Goal: Task Accomplishment & Management: Use online tool/utility

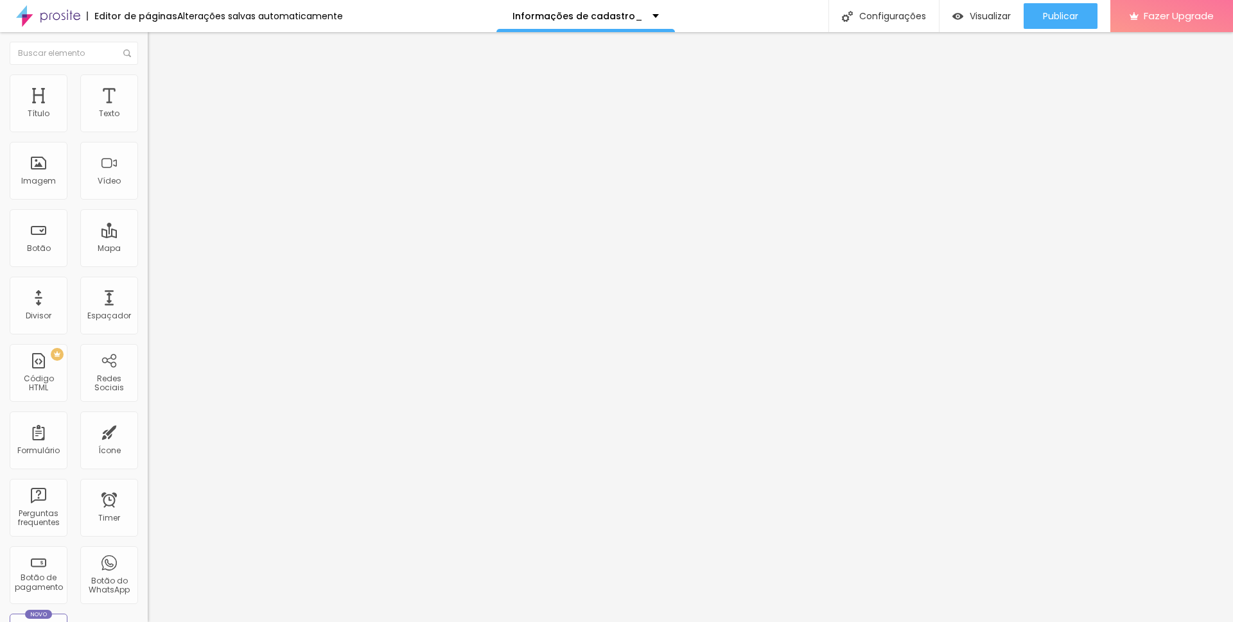
click at [148, 87] on li "Avançado" at bounding box center [222, 93] width 148 height 13
click at [148, 75] on li "Conteúdo" at bounding box center [222, 68] width 148 height 13
click at [156, 125] on div "Informações Iniciais" at bounding box center [221, 120] width 131 height 12
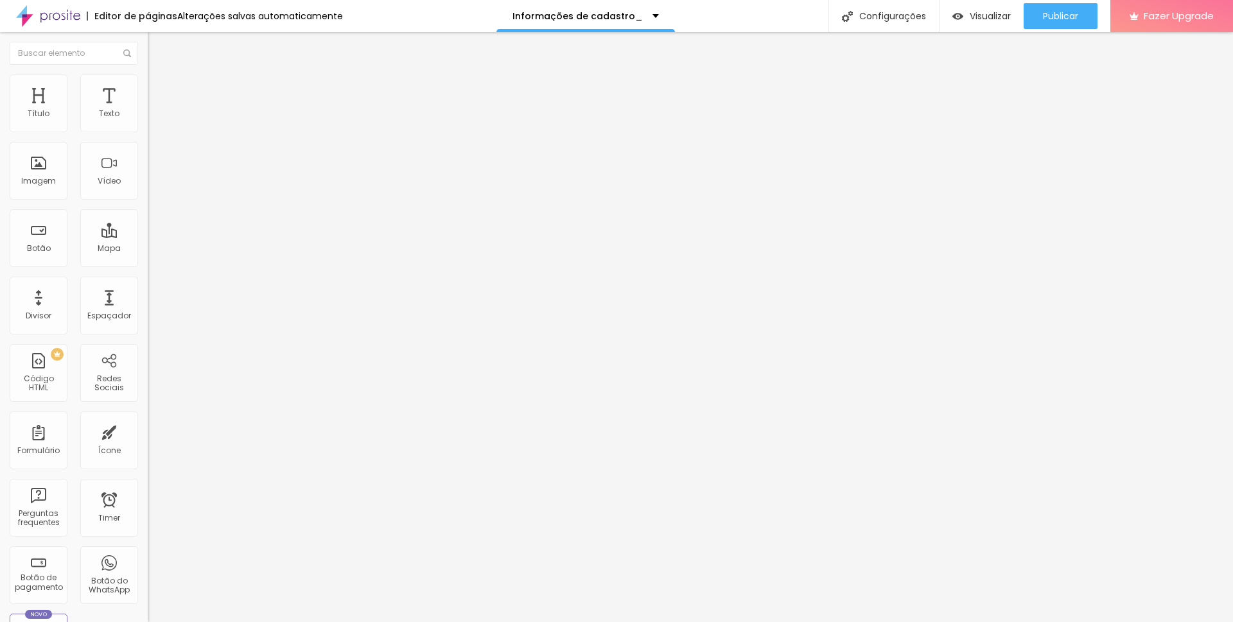
click at [645, 21] on div "Informações de cadastro_" at bounding box center [586, 16] width 179 height 32
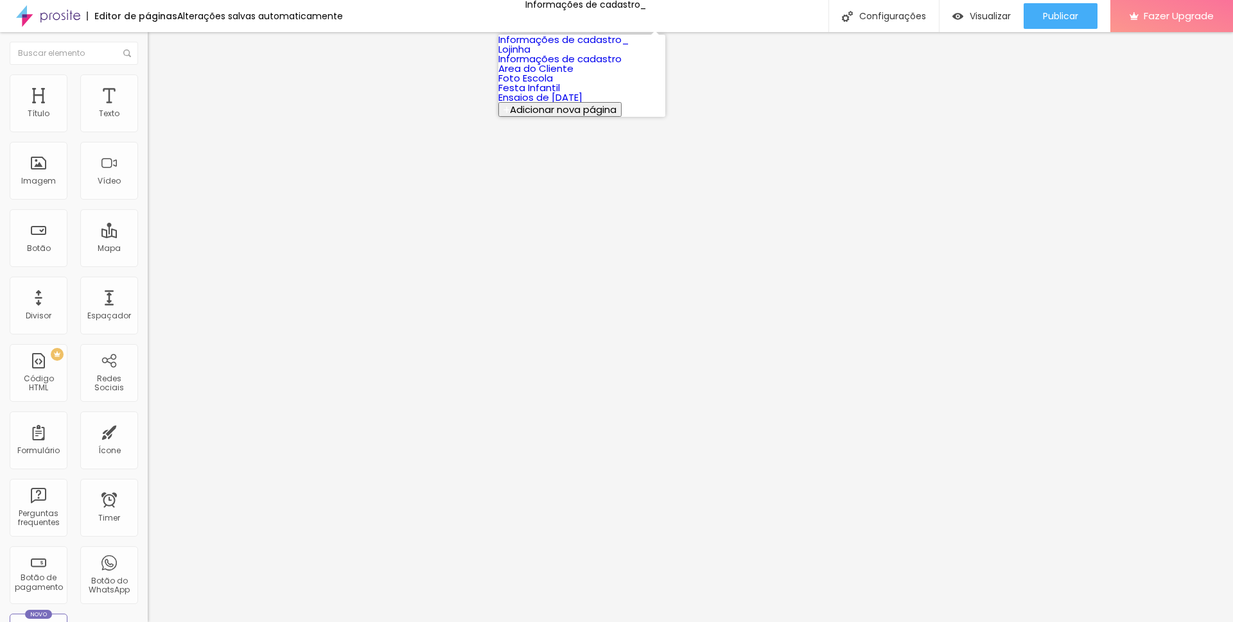
click at [595, 45] on link "Informações de cadastro_" at bounding box center [563, 39] width 130 height 13
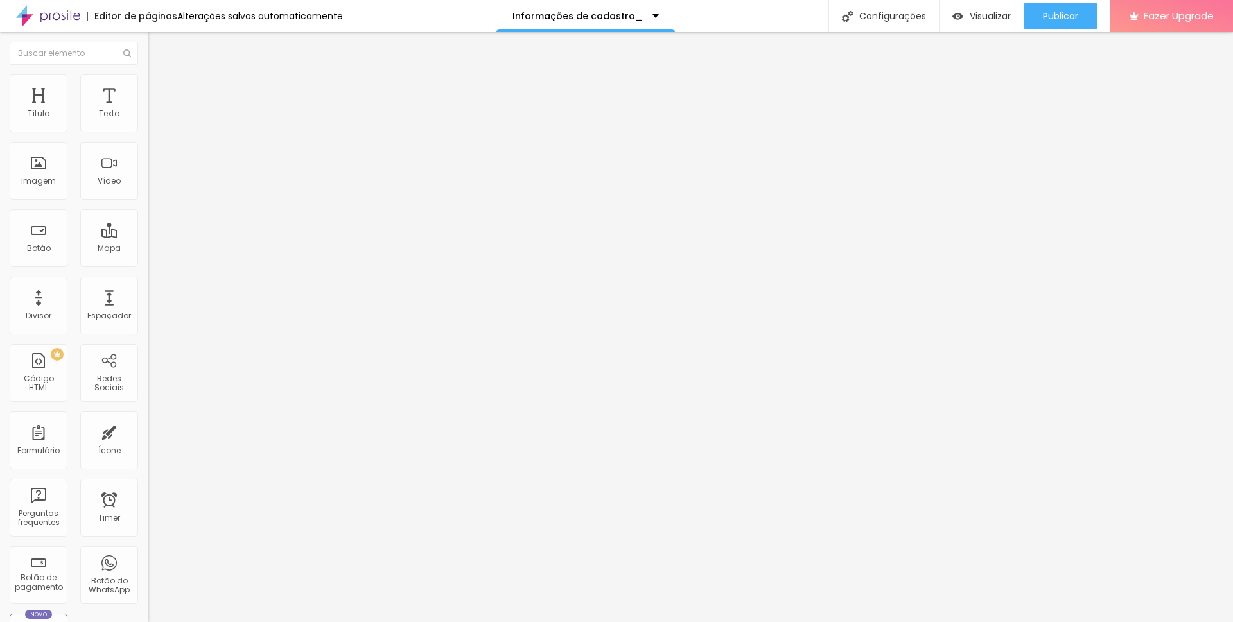
click at [148, 130] on img at bounding box center [152, 134] width 8 height 8
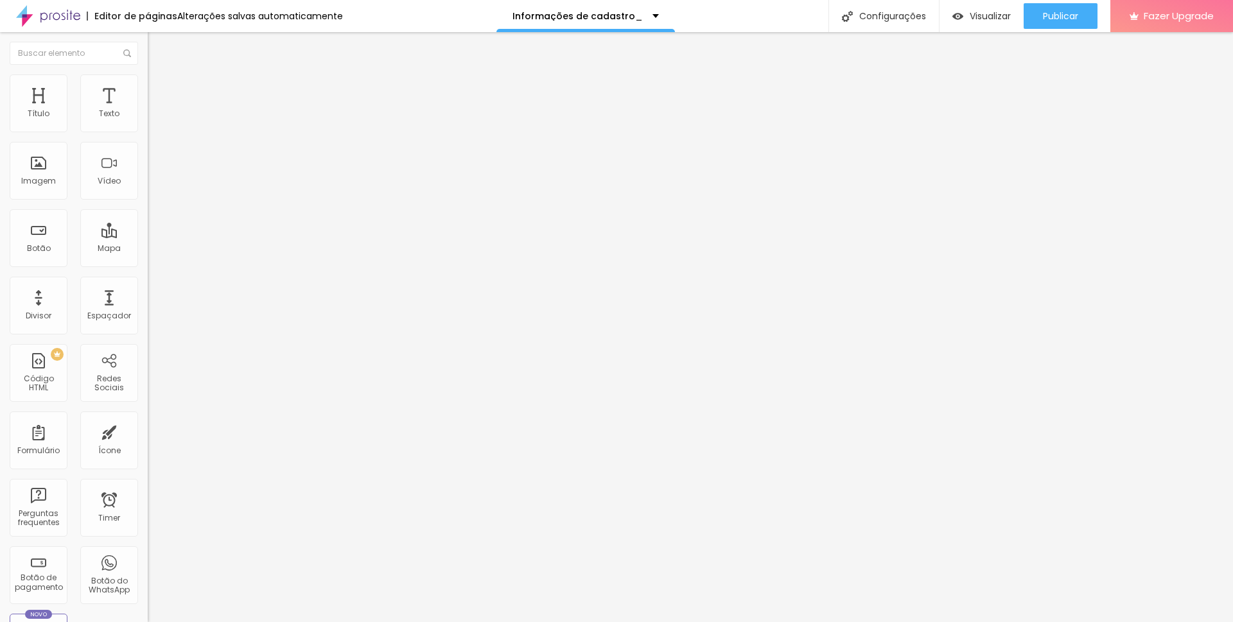
drag, startPoint x: 556, startPoint y: 393, endPoint x: 428, endPoint y: 391, distance: 127.2
type input "Escola"
drag, startPoint x: 467, startPoint y: 433, endPoint x: 486, endPoint y: 432, distance: 18.6
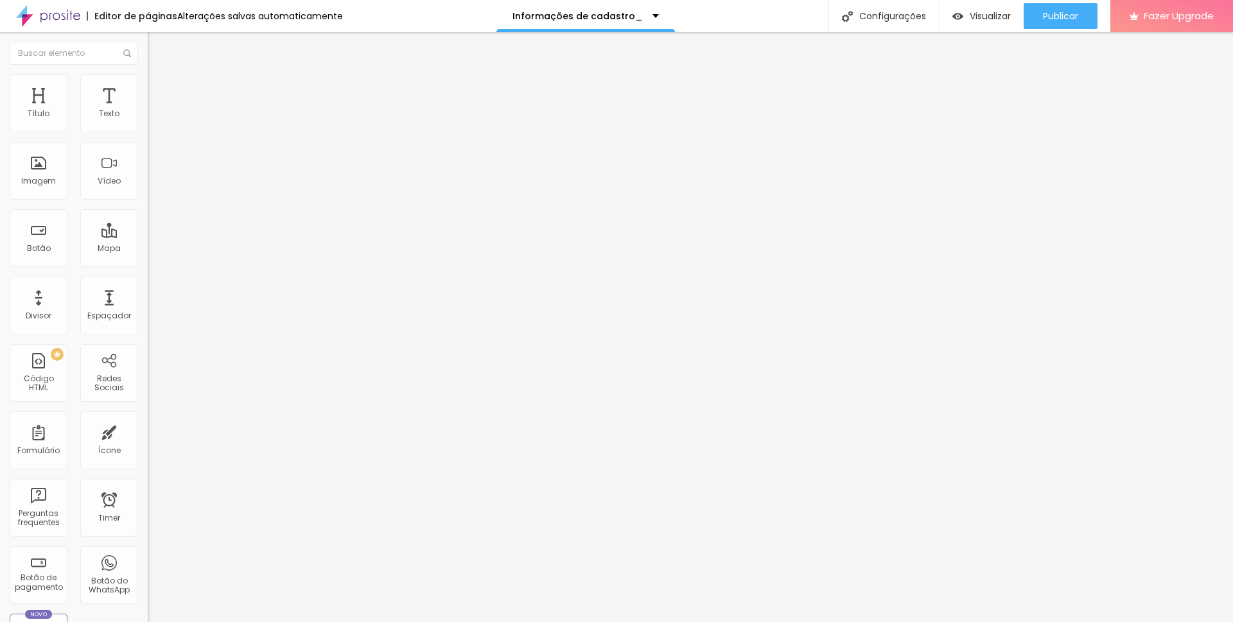
type input "Data da cerimonia de formatura"
drag, startPoint x: 478, startPoint y: 412, endPoint x: 518, endPoint y: 412, distance: 40.5
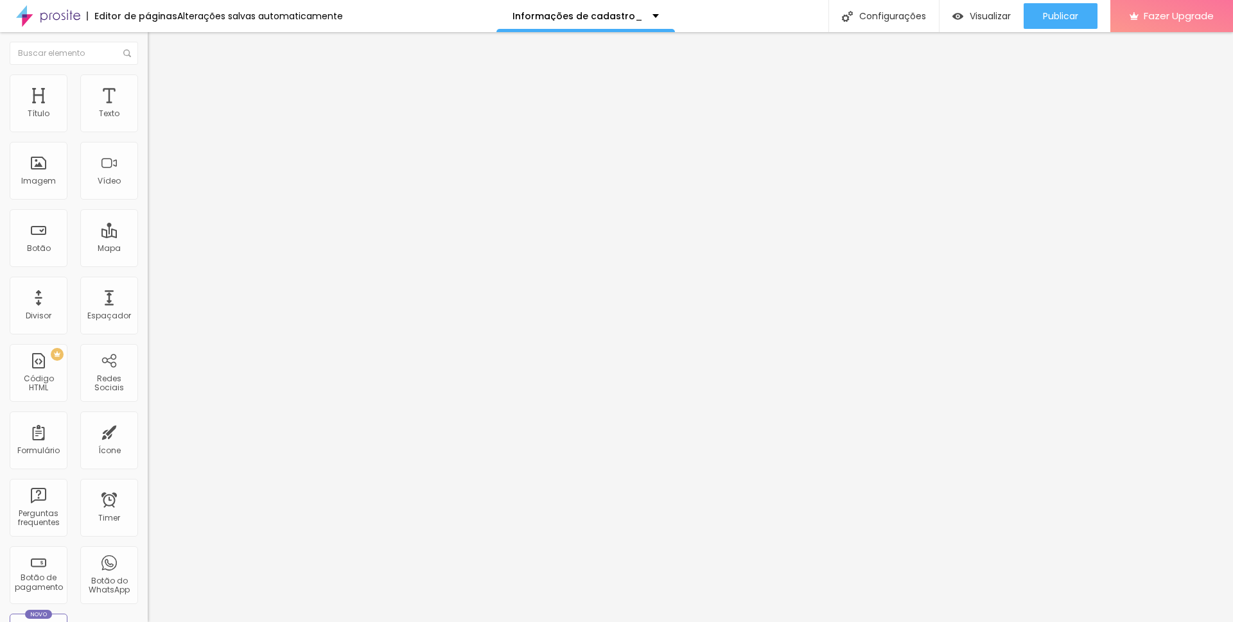
type input "Horário da cerimonia de formatura"
drag, startPoint x: 468, startPoint y: 454, endPoint x: 502, endPoint y: 454, distance: 34.0
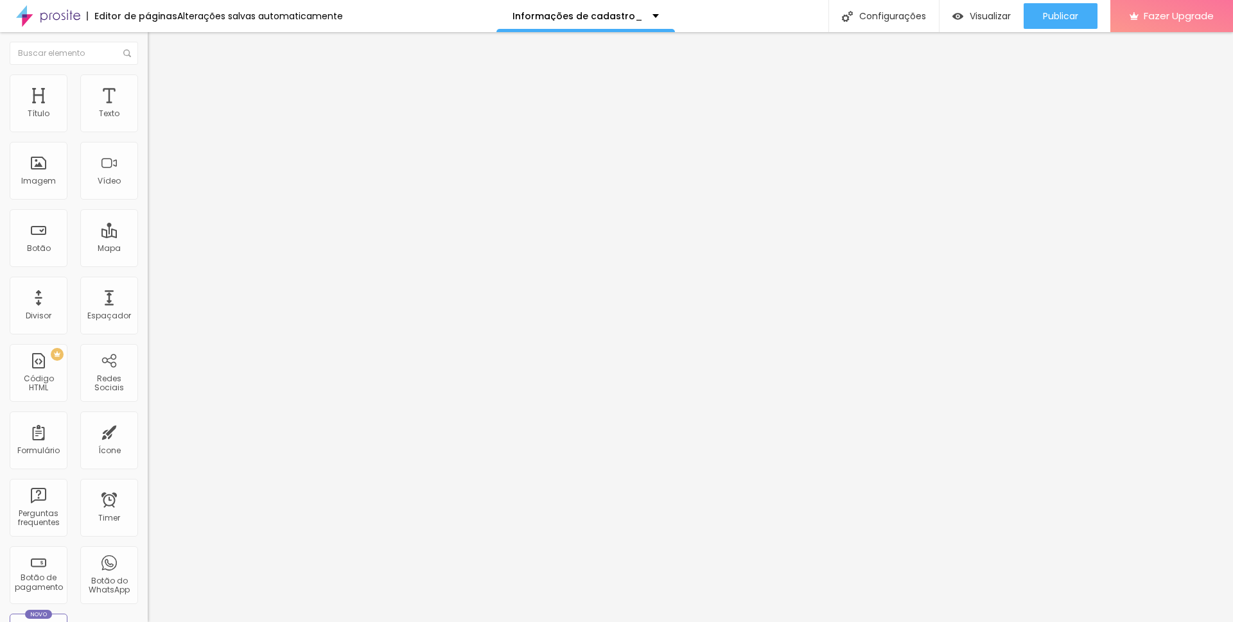
scroll to position [299, 0]
type input "Local da cerimonia de formatura"
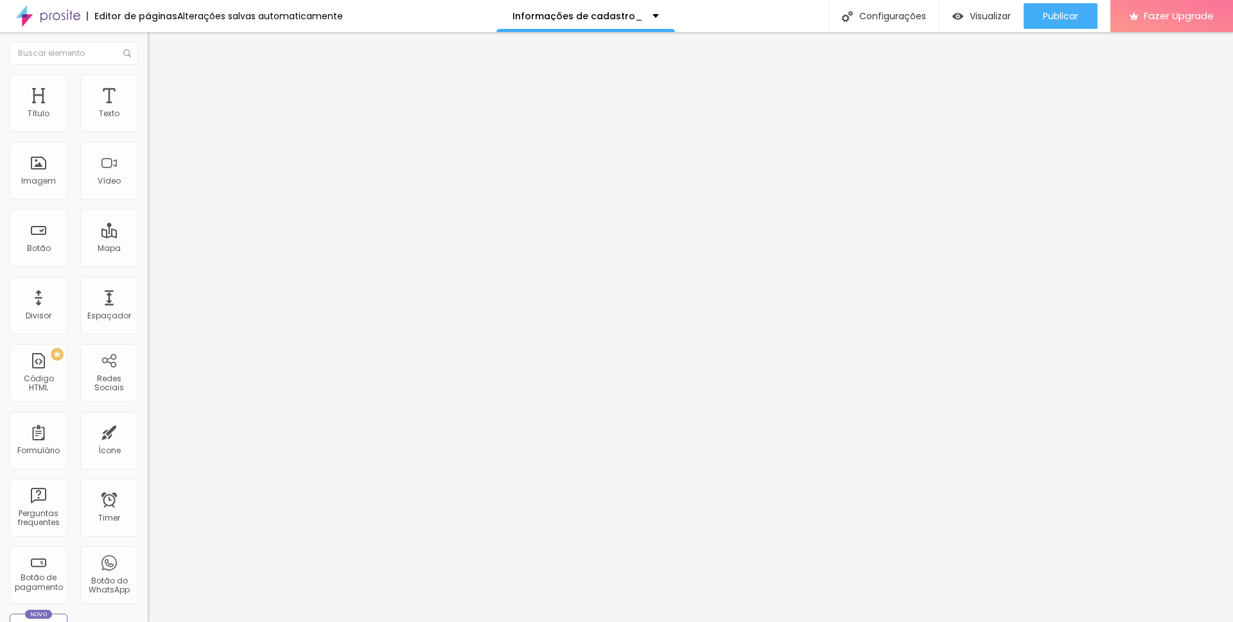
drag, startPoint x: 633, startPoint y: 364, endPoint x: 630, endPoint y: 170, distance: 194.0
drag, startPoint x: 405, startPoint y: 364, endPoint x: 399, endPoint y: 274, distance: 89.5
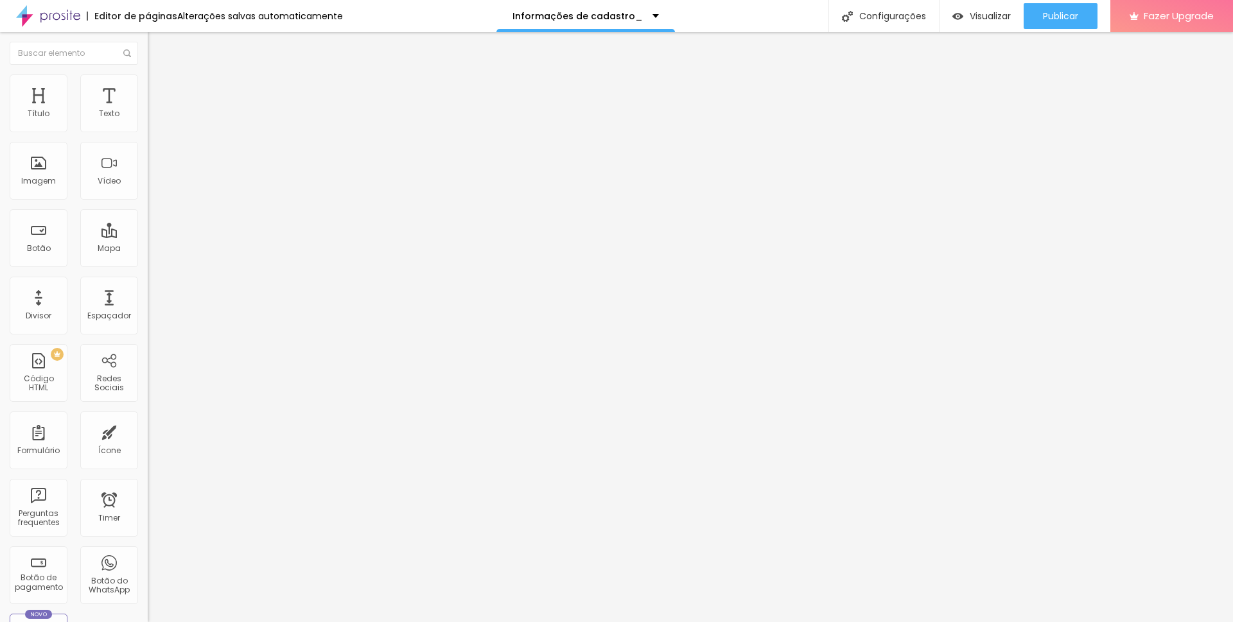
drag, startPoint x: 471, startPoint y: 260, endPoint x: 410, endPoint y: 261, distance: 61.7
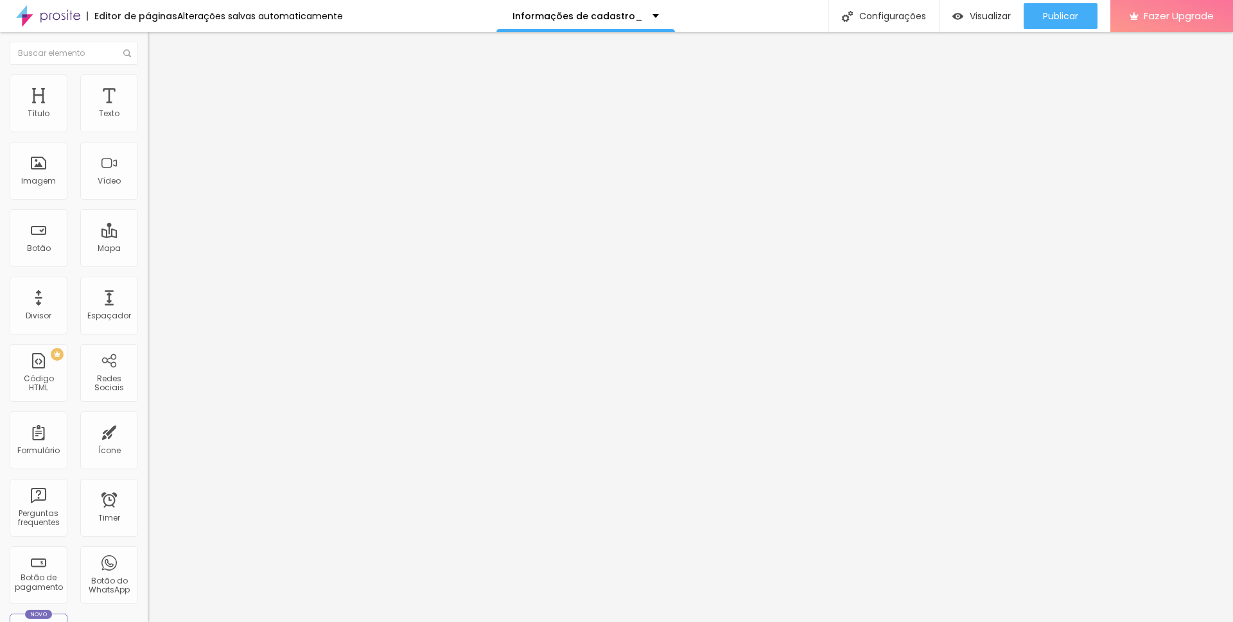
drag, startPoint x: 469, startPoint y: 261, endPoint x: 570, endPoint y: 259, distance: 101.5
type input "Local da festa"
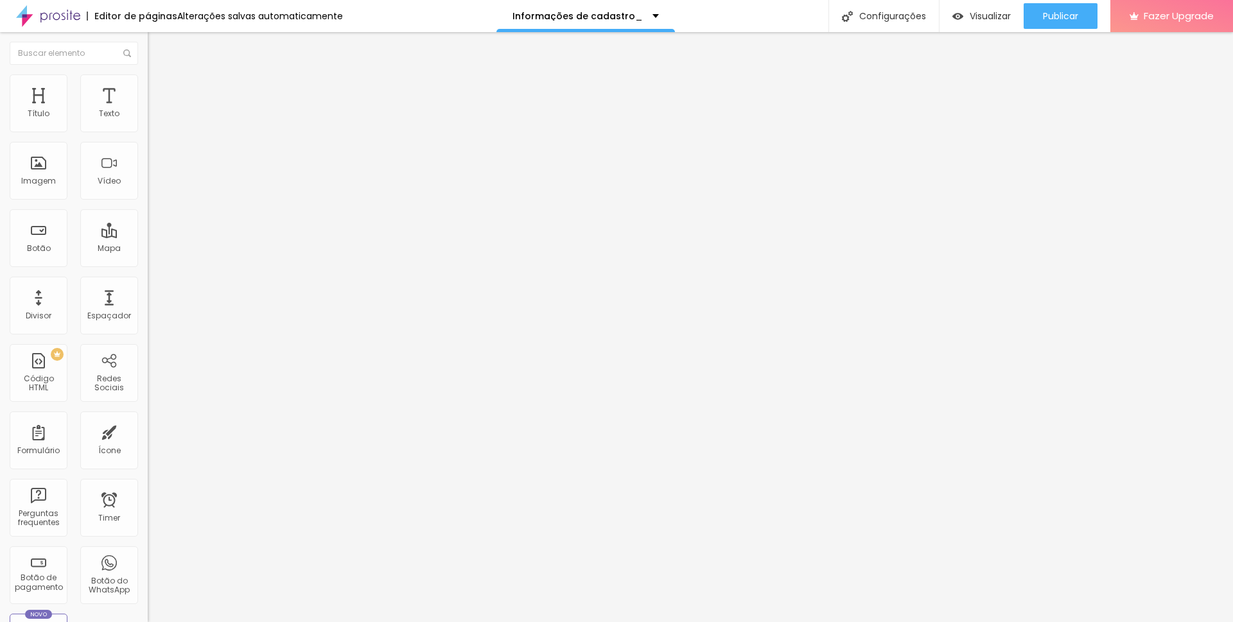
scroll to position [340, 0]
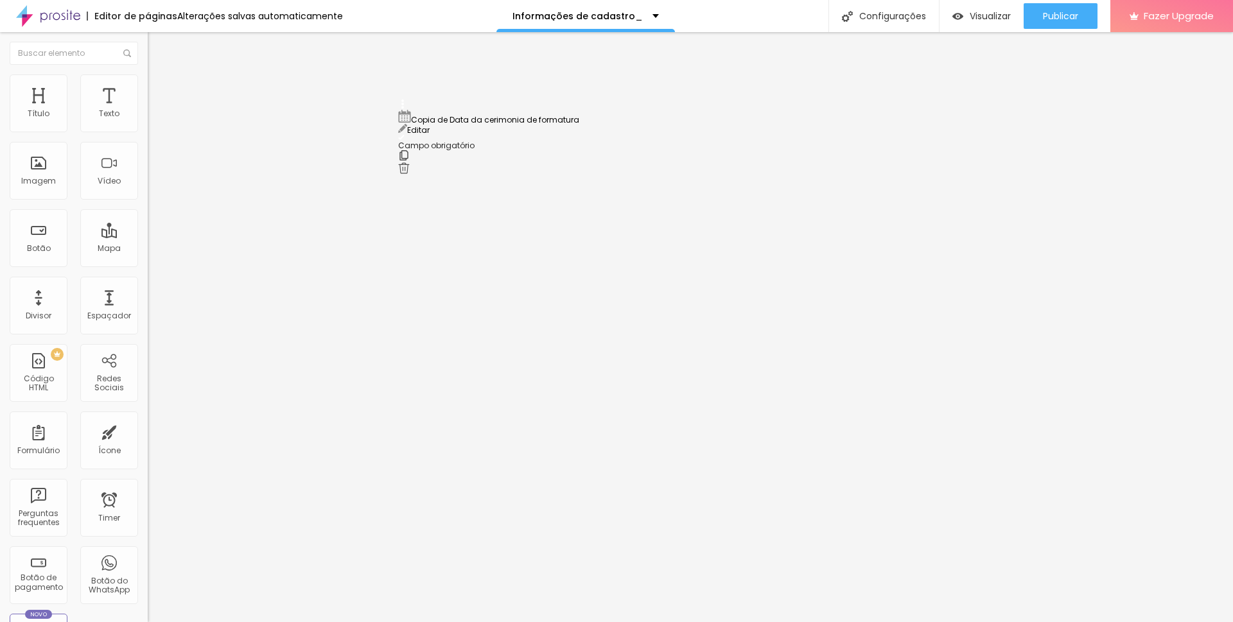
scroll to position [577, 0]
drag, startPoint x: 403, startPoint y: 383, endPoint x: 394, endPoint y: 177, distance: 206.4
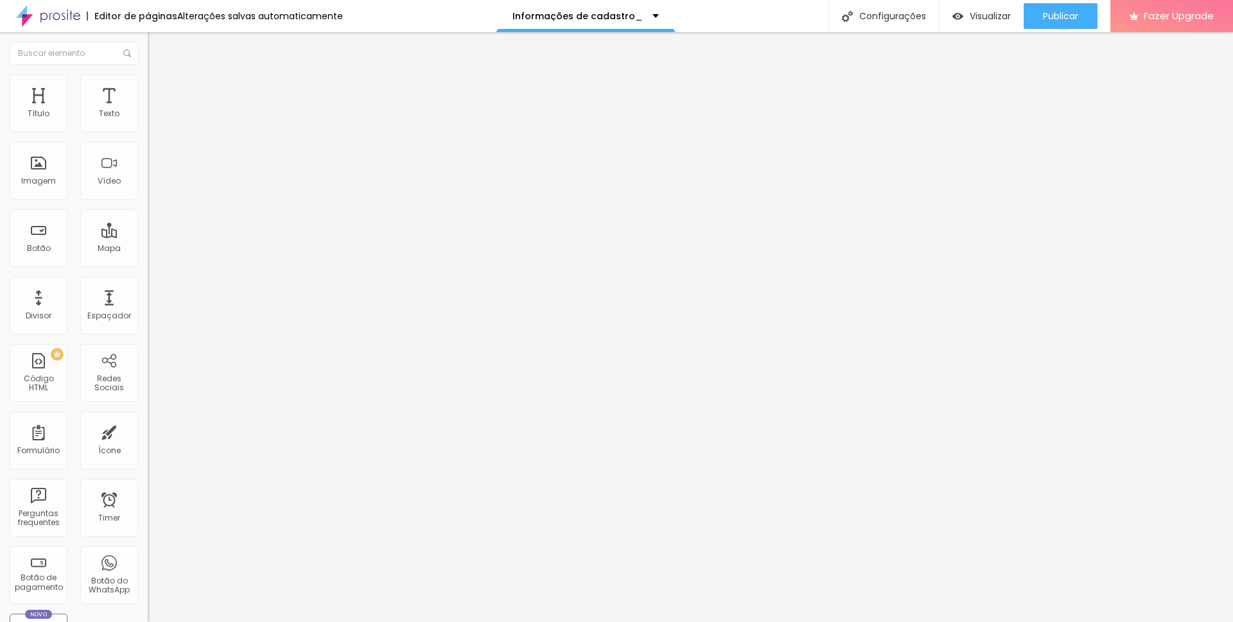
drag, startPoint x: 472, startPoint y: 219, endPoint x: 416, endPoint y: 220, distance: 55.9
drag, startPoint x: 467, startPoint y: 218, endPoint x: 577, endPoint y: 218, distance: 110.5
type input "Data da festa"
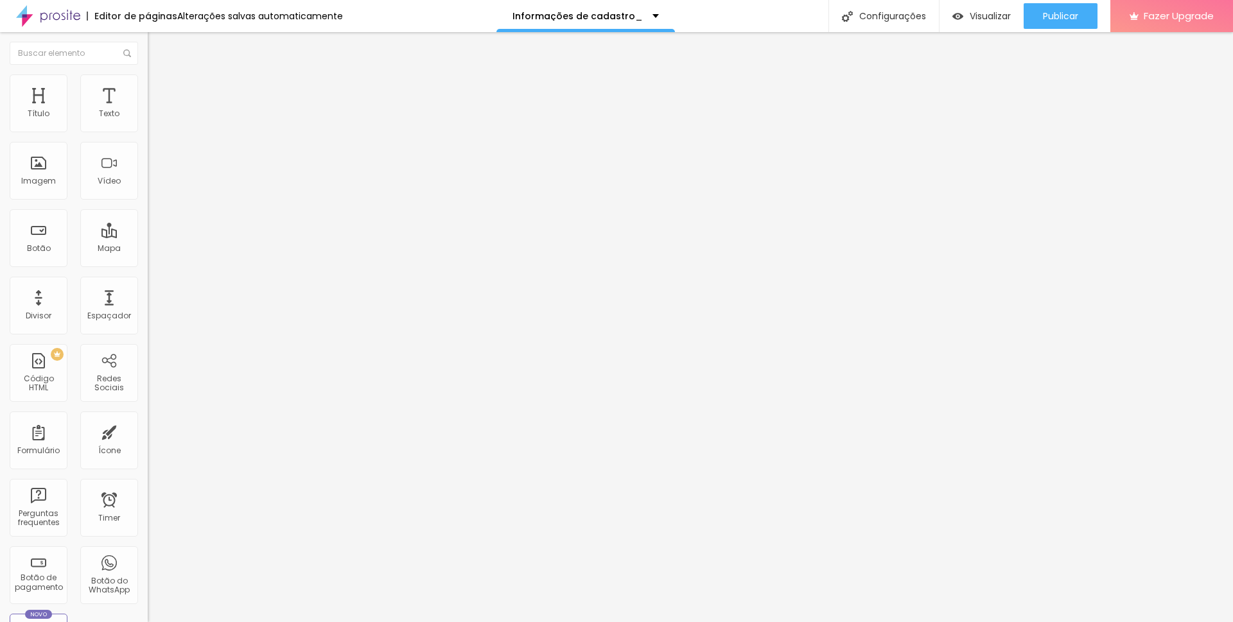
drag, startPoint x: 400, startPoint y: 466, endPoint x: 400, endPoint y: 281, distance: 185.0
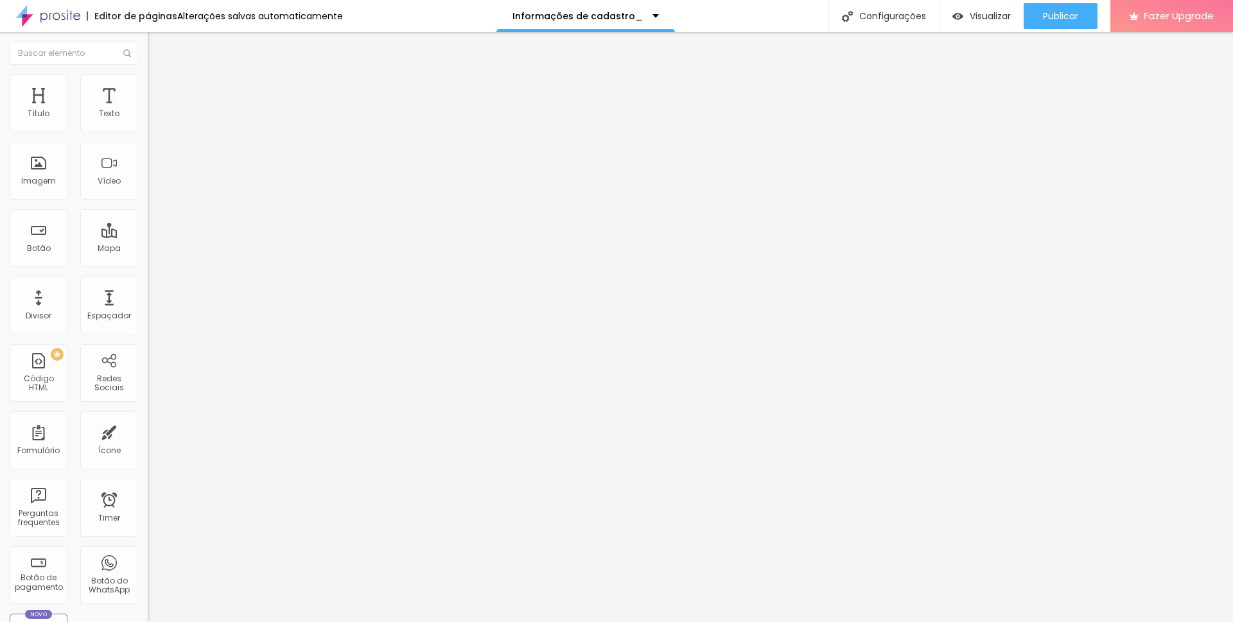
drag, startPoint x: 473, startPoint y: 281, endPoint x: 420, endPoint y: 282, distance: 53.3
drag, startPoint x: 479, startPoint y: 282, endPoint x: 589, endPoint y: 282, distance: 110.5
type input "Horário da Festa"
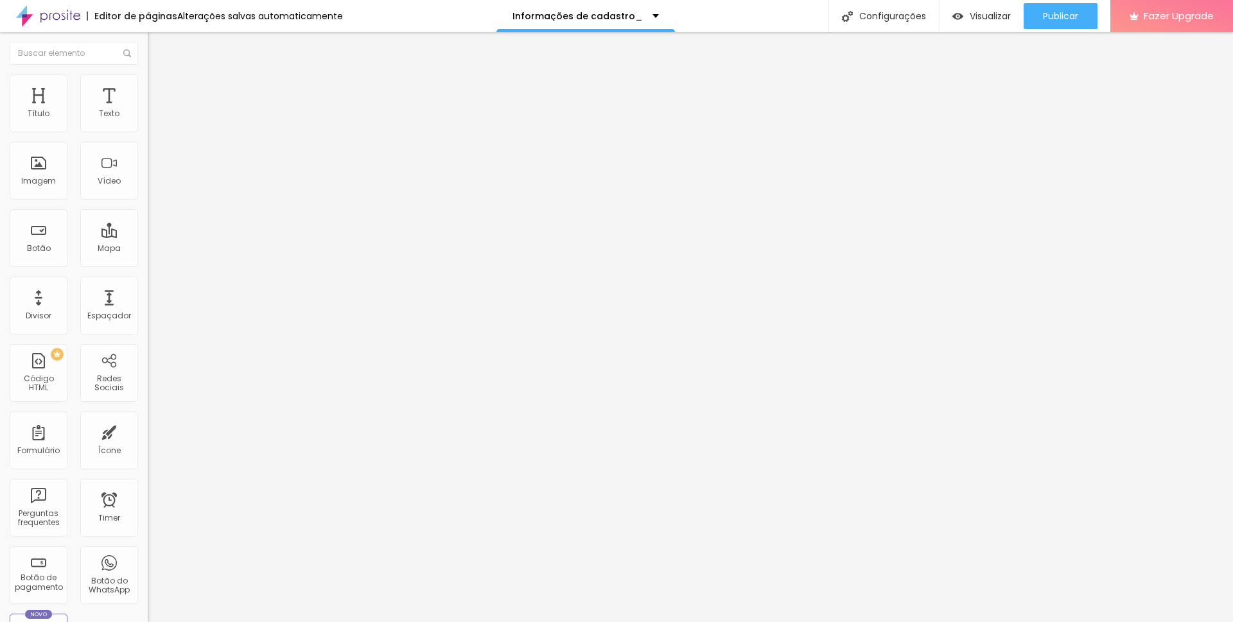
drag, startPoint x: 453, startPoint y: 301, endPoint x: 625, endPoint y: 299, distance: 171.5
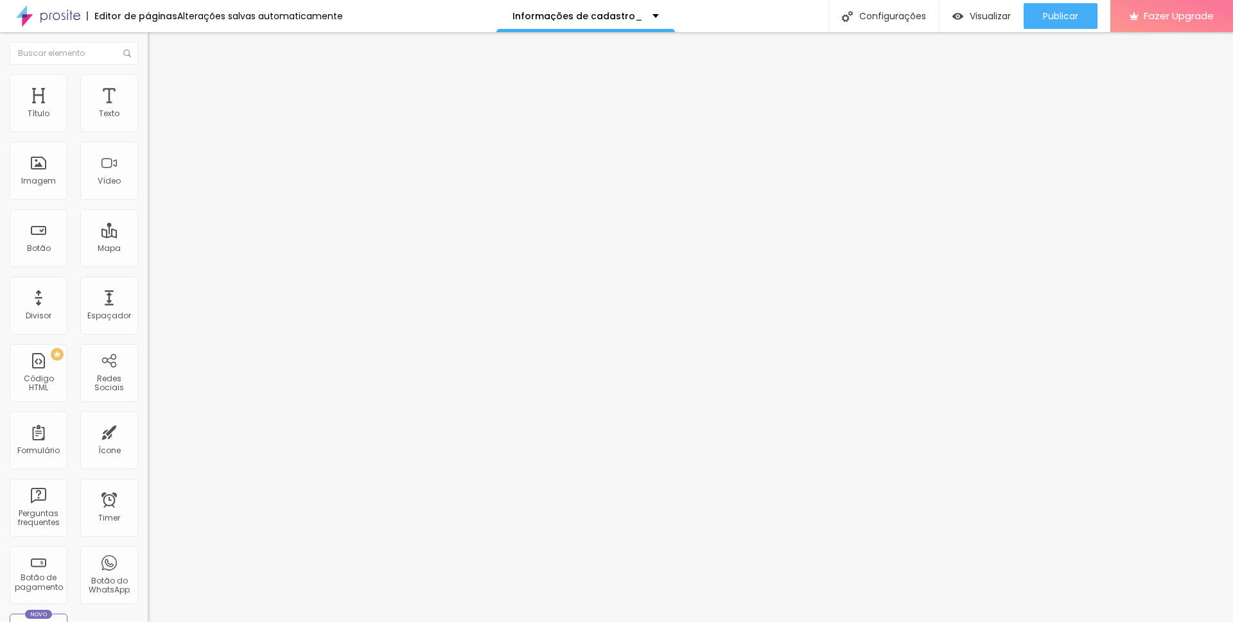
type input "Fotografia cerimonia"
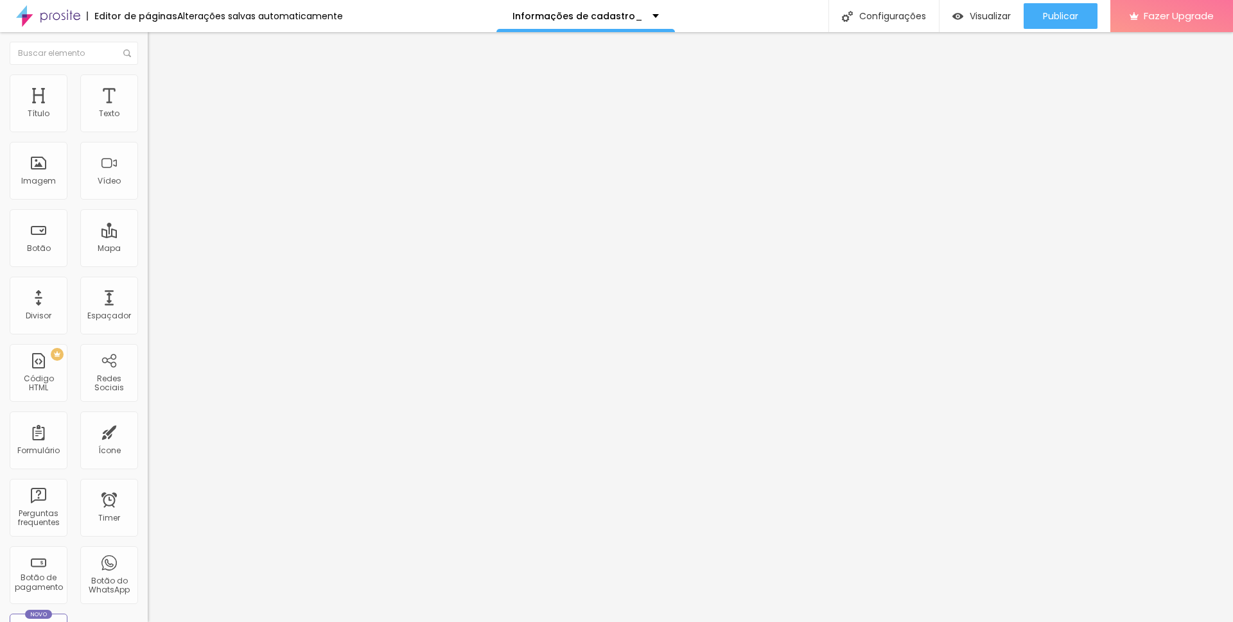
drag, startPoint x: 455, startPoint y: 330, endPoint x: 616, endPoint y: 321, distance: 161.5
type input "Fotografia casa de festas"
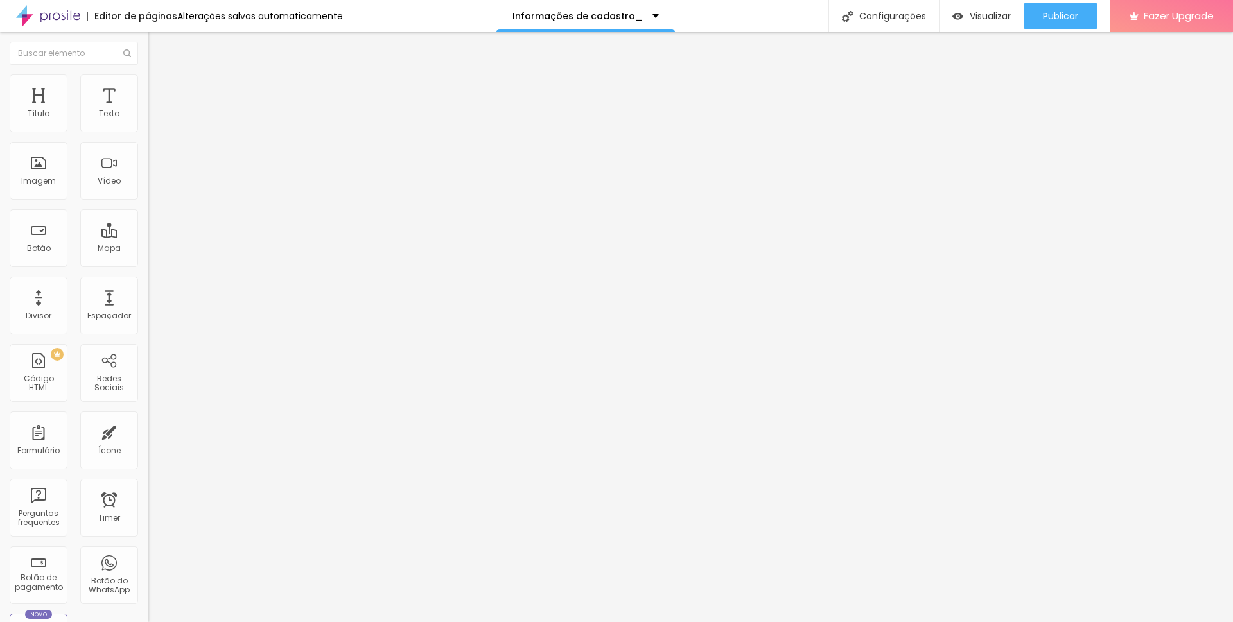
drag, startPoint x: 452, startPoint y: 356, endPoint x: 618, endPoint y: 357, distance: 165.7
type input "Fotografia Cerimonia + Festa"
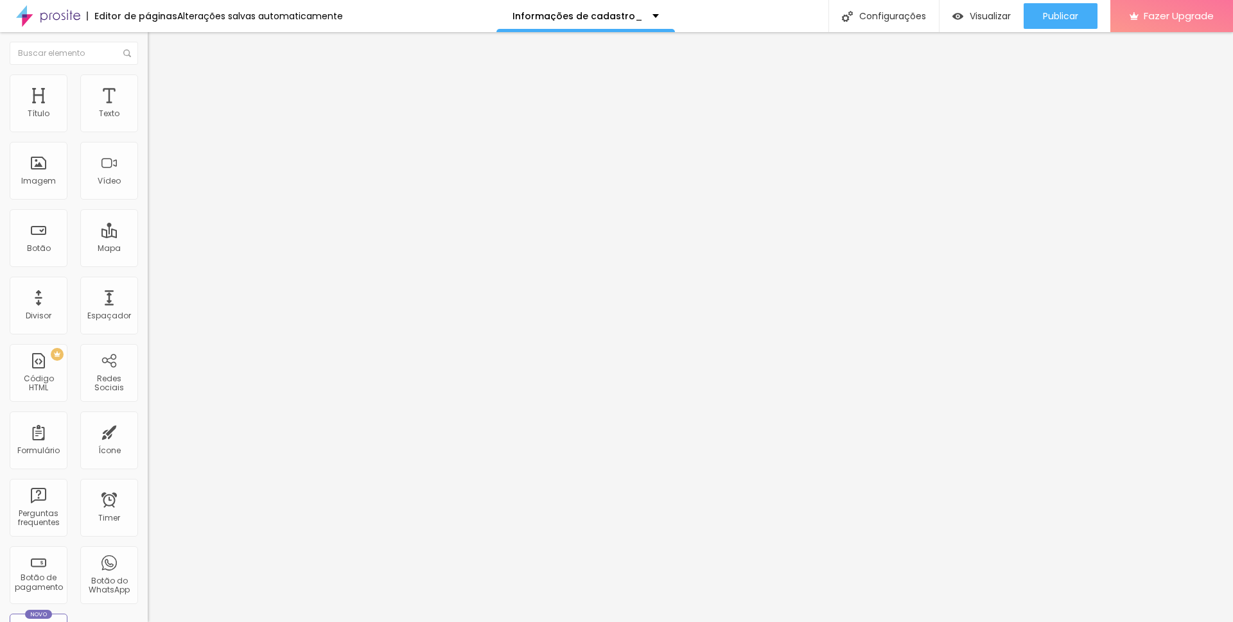
scroll to position [107, 0]
drag, startPoint x: 481, startPoint y: 238, endPoint x: 558, endPoint y: 238, distance: 77.1
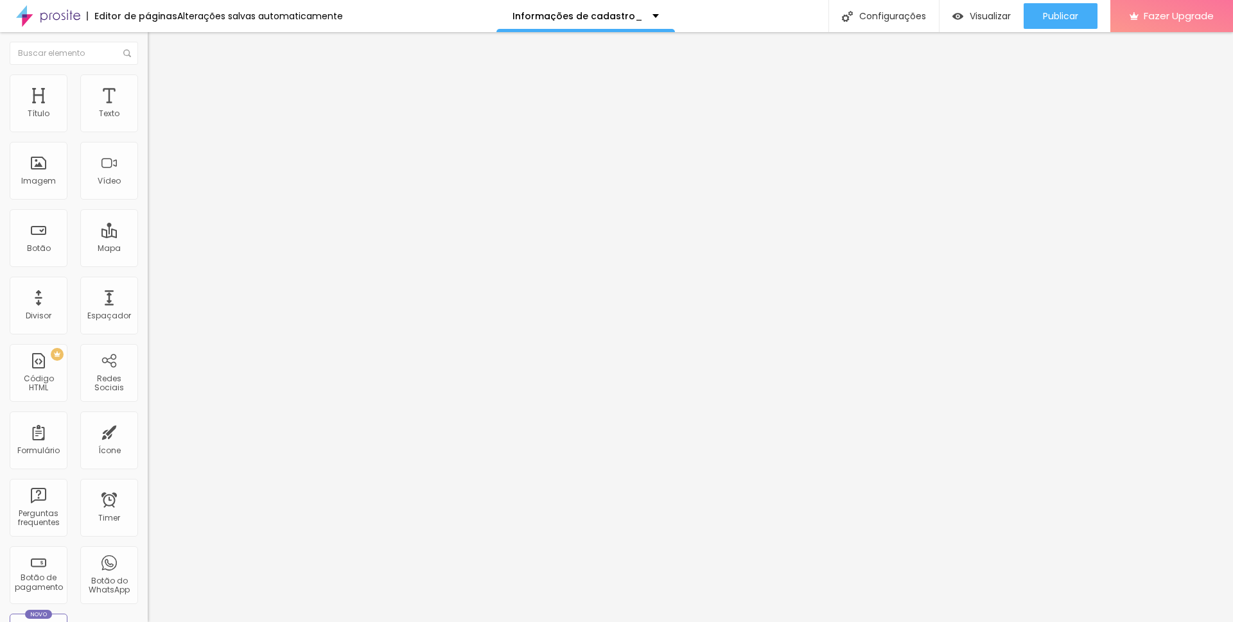
type input "Nome do representante responsavel"
drag, startPoint x: 473, startPoint y: 330, endPoint x: 399, endPoint y: 327, distance: 74.6
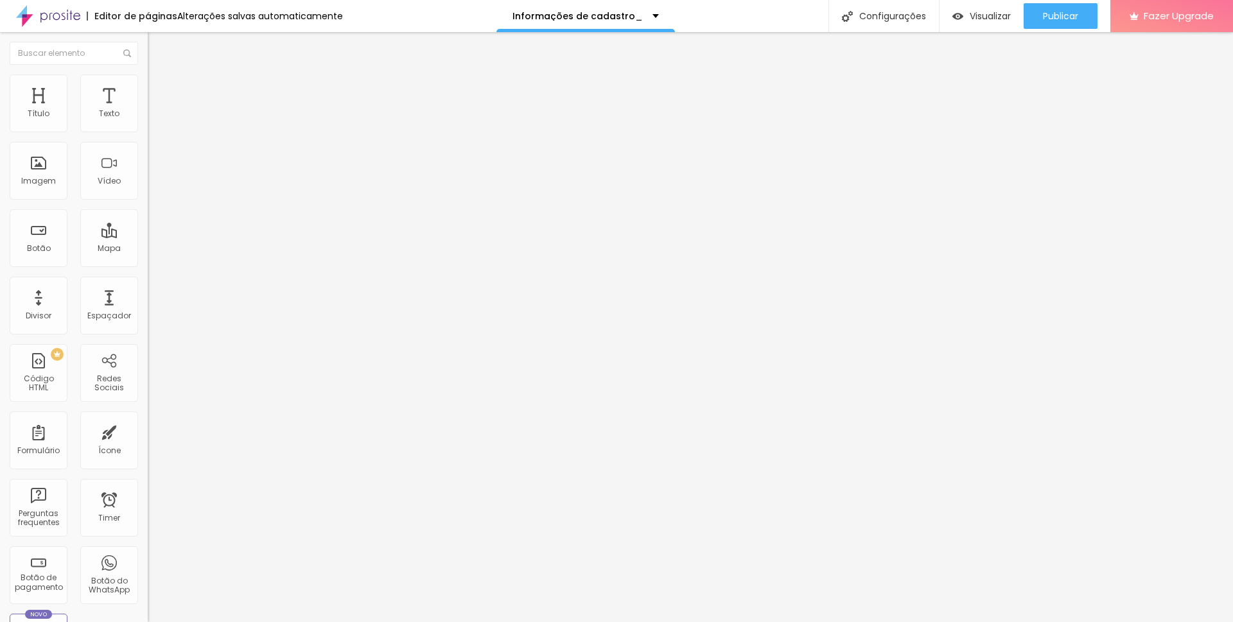
type input "Nome da escola"
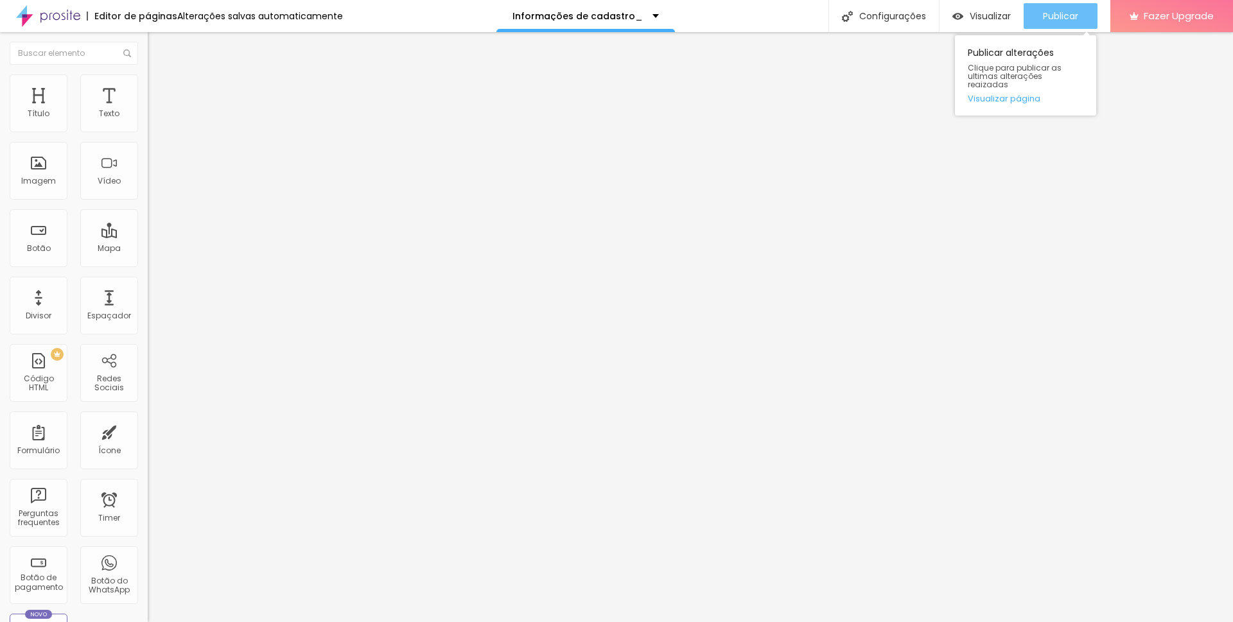
click at [1069, 15] on span "Publicar" at bounding box center [1060, 16] width 35 height 10
